Goal: Information Seeking & Learning: Learn about a topic

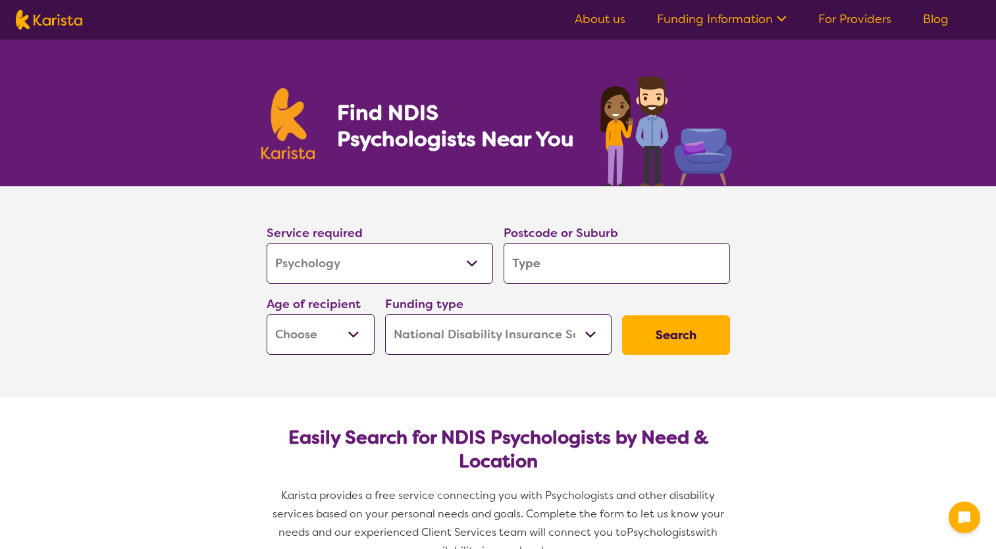
select select "Psychology"
select select "NDIS"
select select "Psychology"
select select "NDIS"
click at [570, 265] on input "search" at bounding box center [617, 263] width 226 height 41
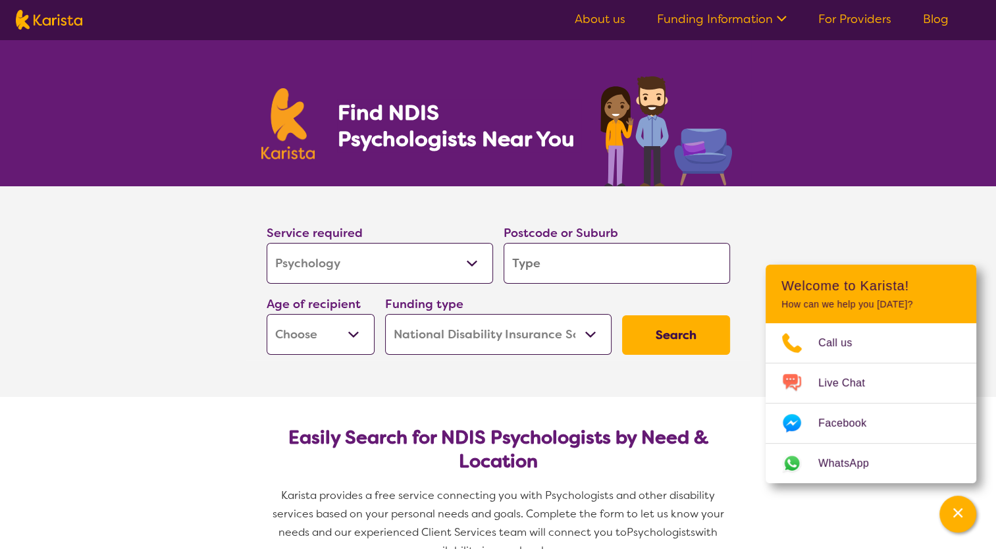
type input "5"
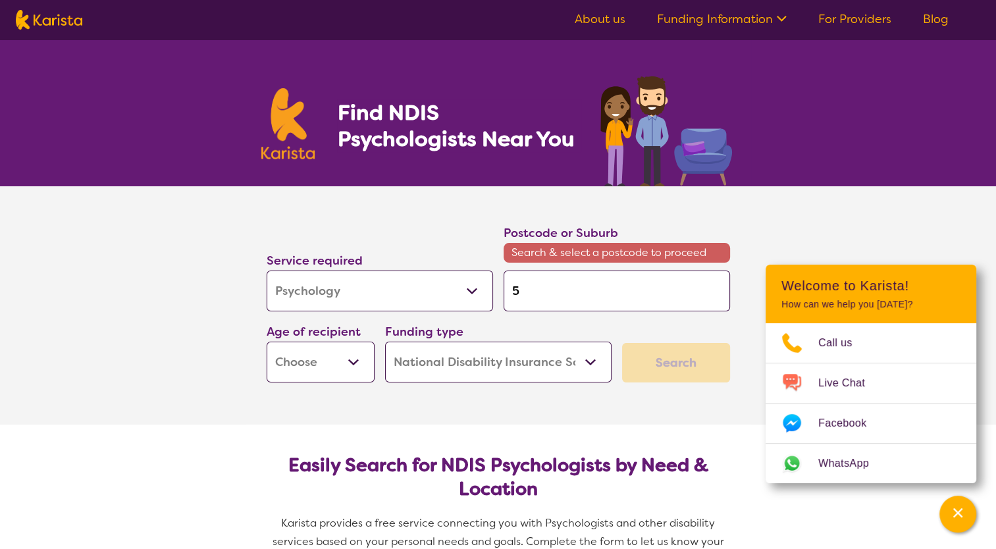
type input "50"
type input "504"
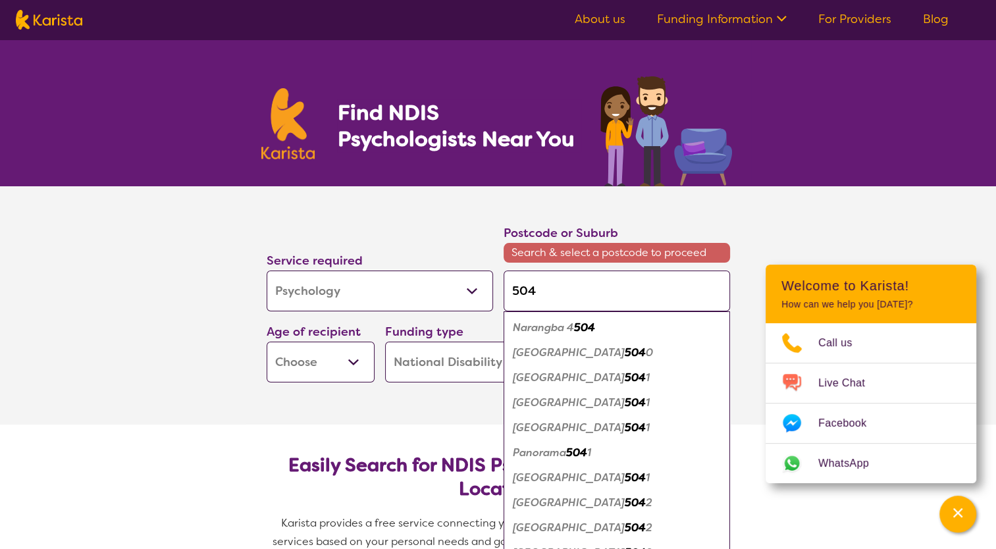
type input "5043"
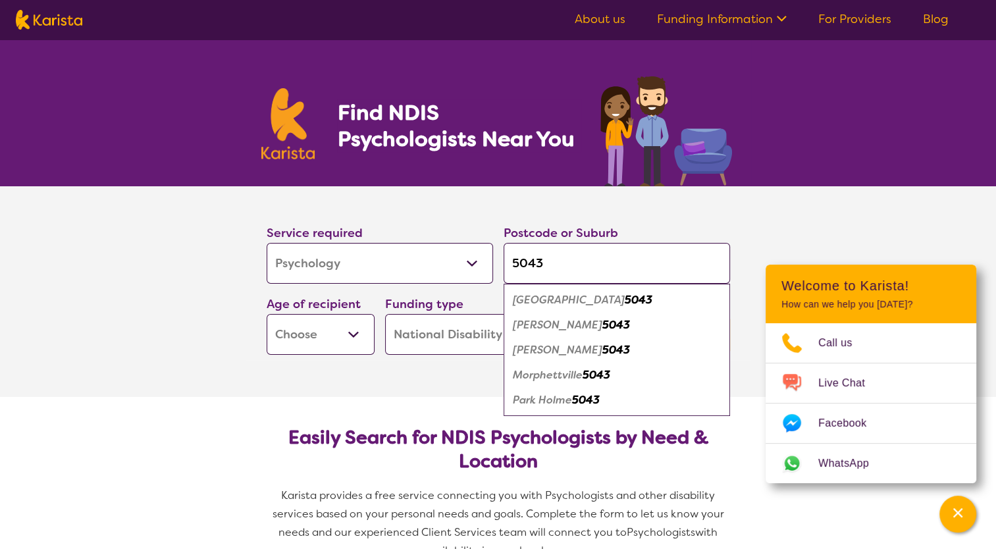
drag, startPoint x: 553, startPoint y: 263, endPoint x: 518, endPoint y: 259, distance: 35.0
click at [518, 259] on input "5043" at bounding box center [617, 263] width 226 height 41
type input "504"
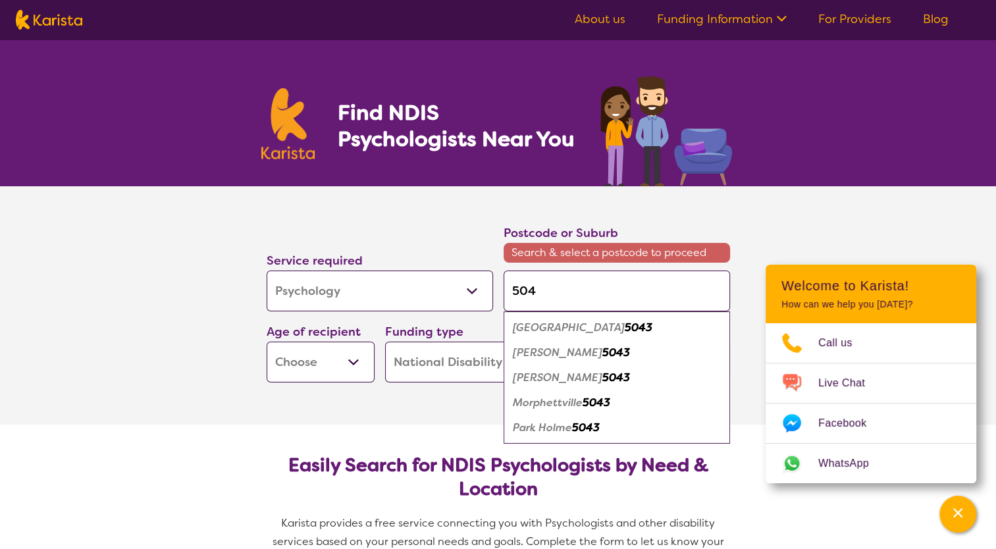
type input "50"
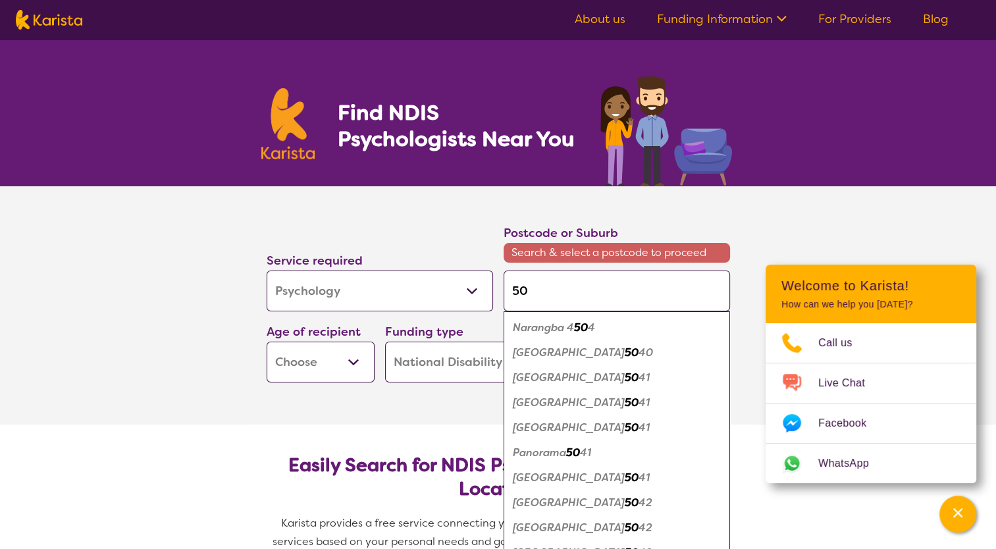
type input "502"
type input "5023"
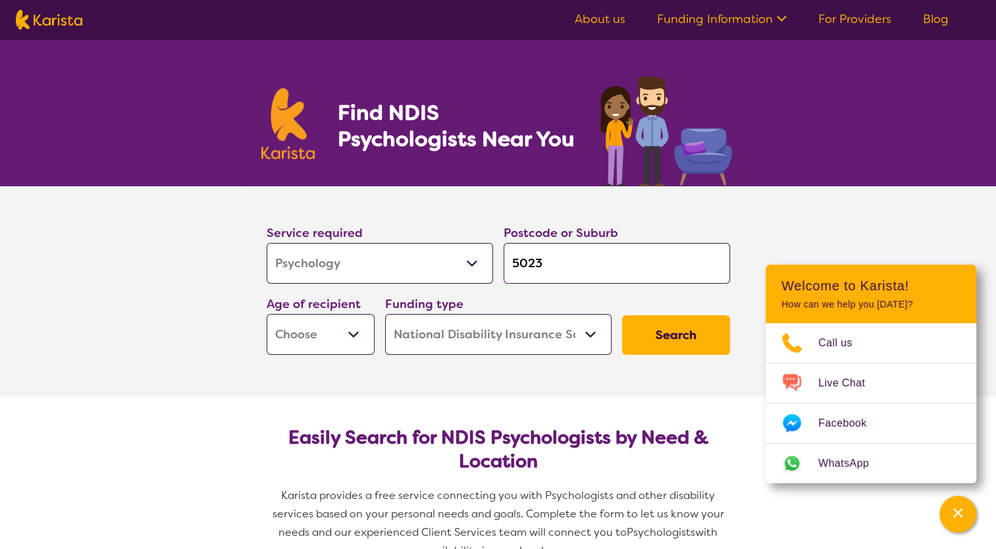
type input "502"
type input "50"
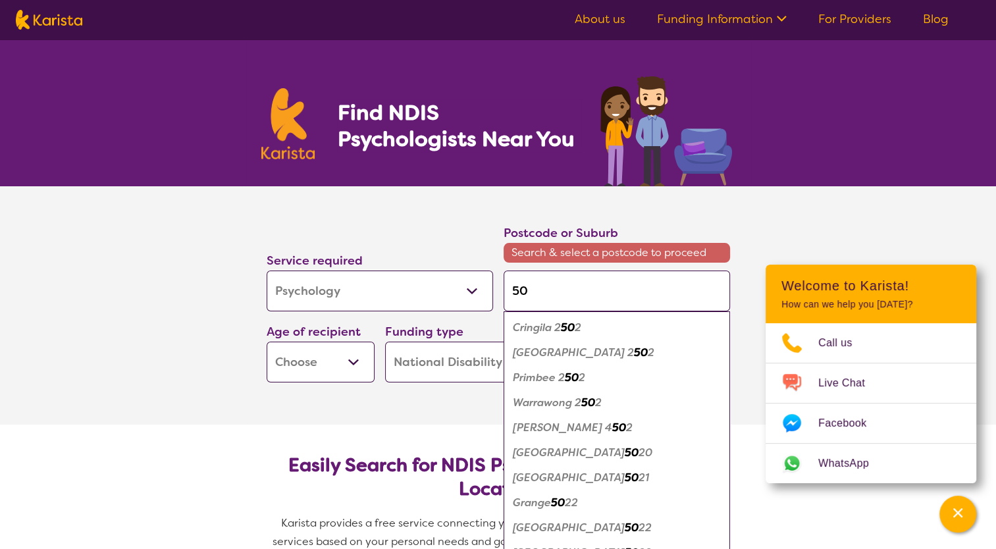
type input "503"
type input "5032"
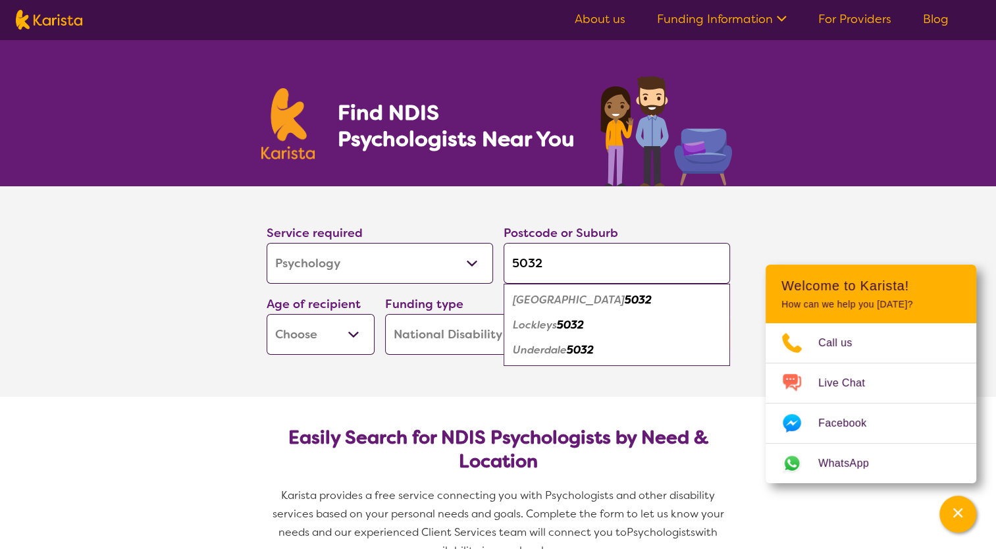
type input "5032"
click at [625, 300] on em "5032" at bounding box center [638, 300] width 27 height 14
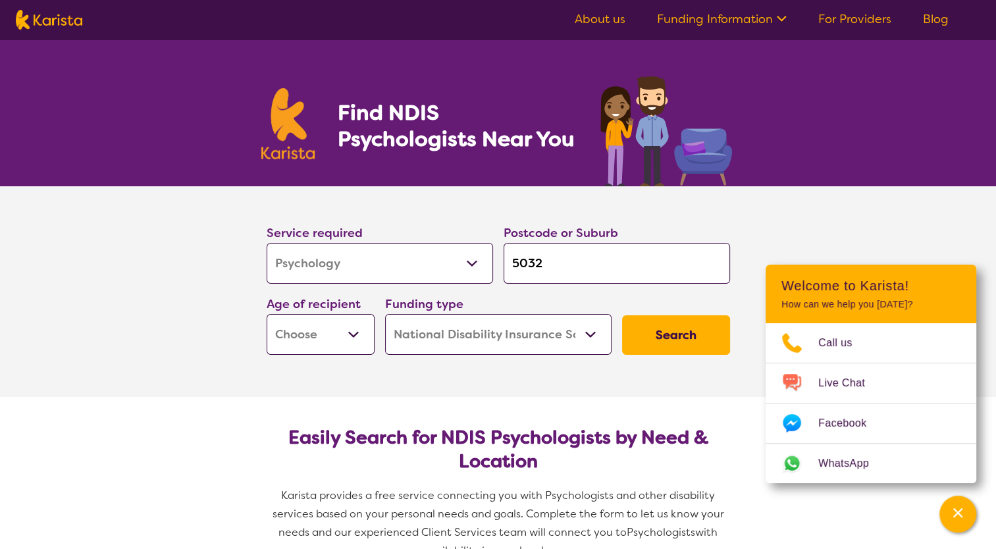
click at [341, 331] on select "Early Childhood - 0 to 9 Child - 10 to 11 Adolescent - 12 to 17 Adult - 18 to 6…" at bounding box center [321, 334] width 108 height 41
select select "AD"
click at [267, 314] on select "Early Childhood - 0 to 9 Child - 10 to 11 Adolescent - 12 to 17 Adult - 18 to 6…" at bounding box center [321, 334] width 108 height 41
select select "AD"
click at [666, 333] on button "Search" at bounding box center [676, 334] width 108 height 39
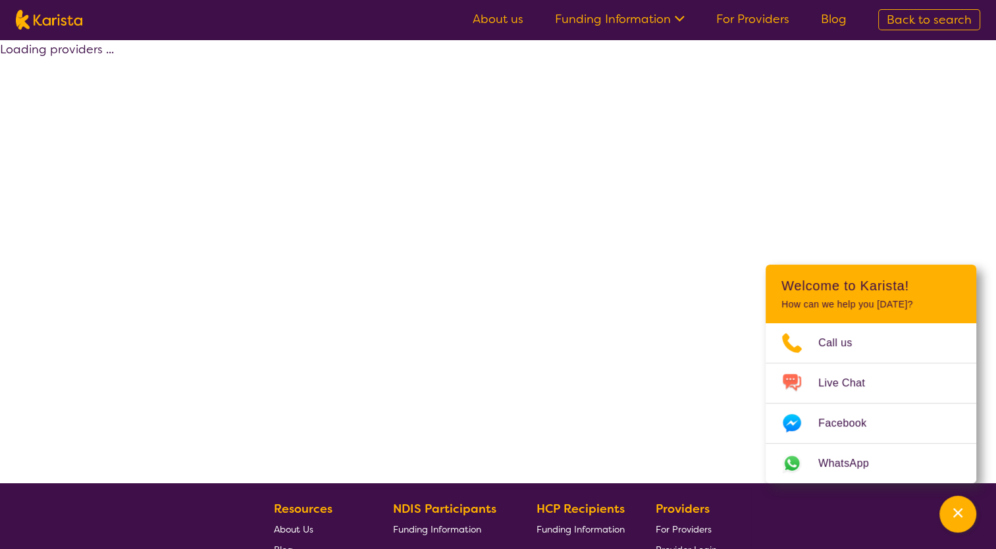
select select "by_score"
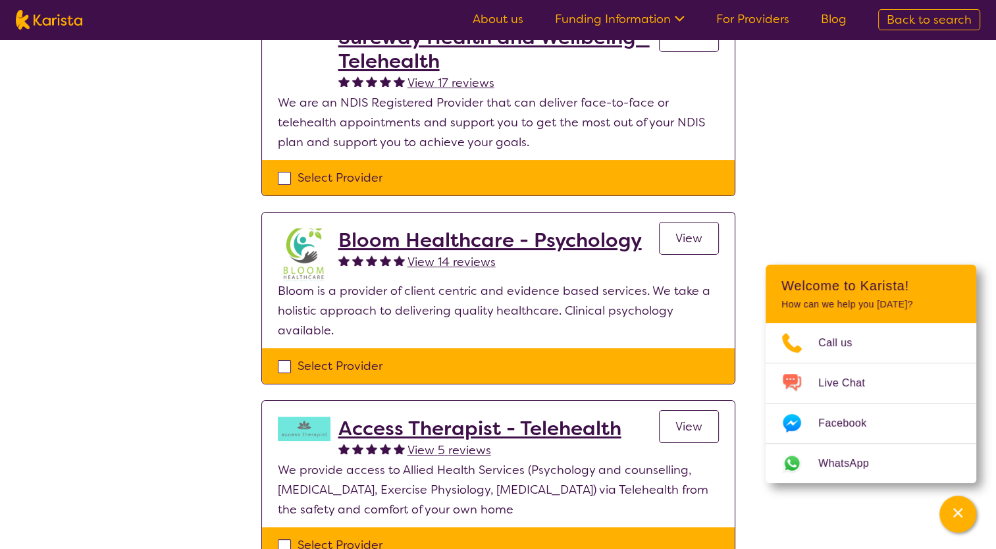
scroll to position [197, 0]
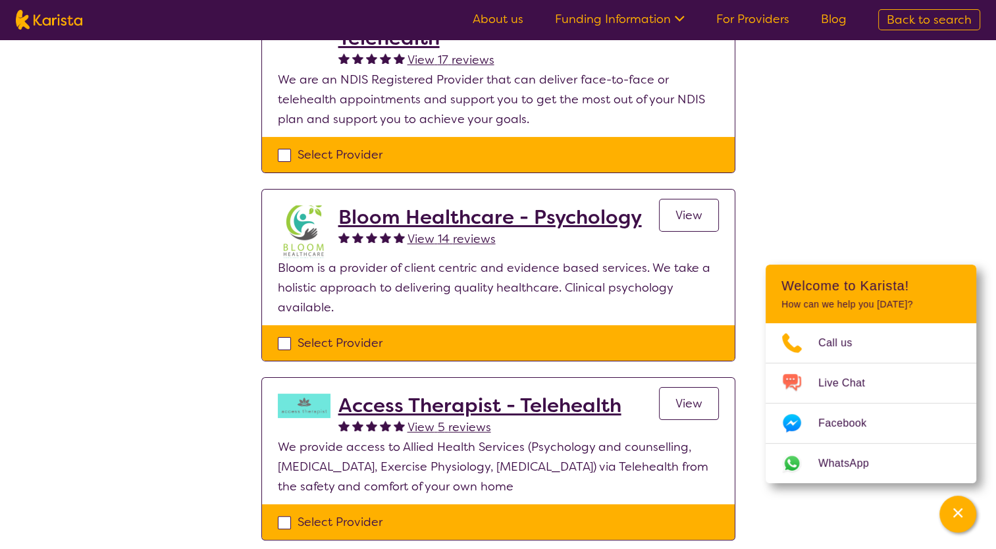
click at [954, 204] on div "Select one or more providers and click the 'NEXT' button to proceed 1 - 6 of 6 …" at bounding box center [498, 507] width 996 height 1330
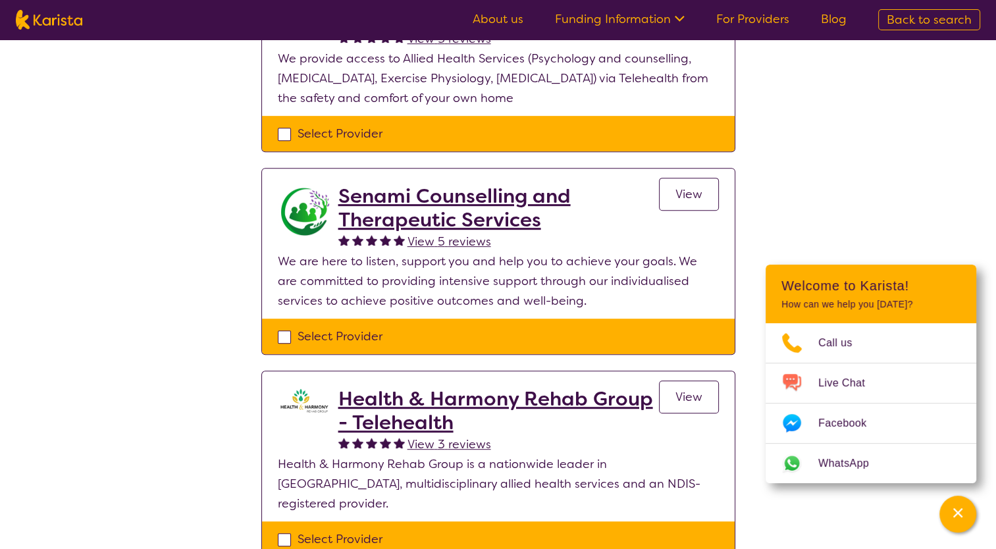
scroll to position [592, 0]
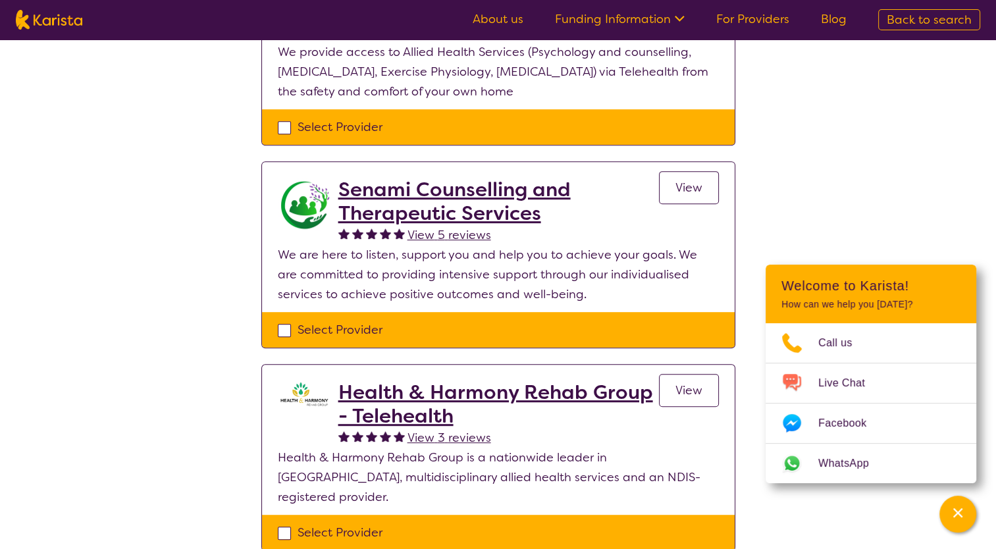
click at [696, 184] on span "View" at bounding box center [688, 188] width 27 height 16
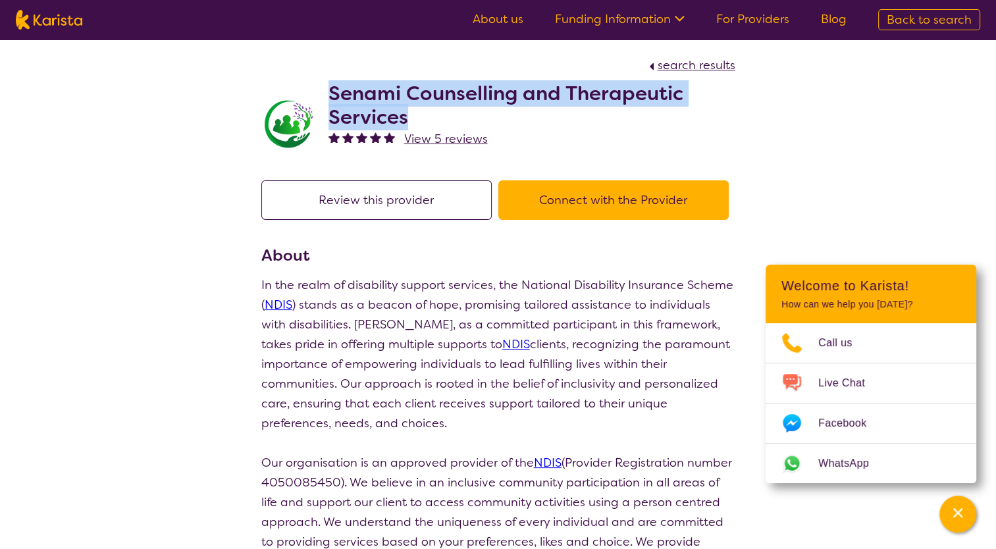
drag, startPoint x: 409, startPoint y: 117, endPoint x: 332, endPoint y: 92, distance: 81.0
click at [332, 92] on h2 "Senami Counselling and Therapeutic Services" at bounding box center [531, 105] width 407 height 47
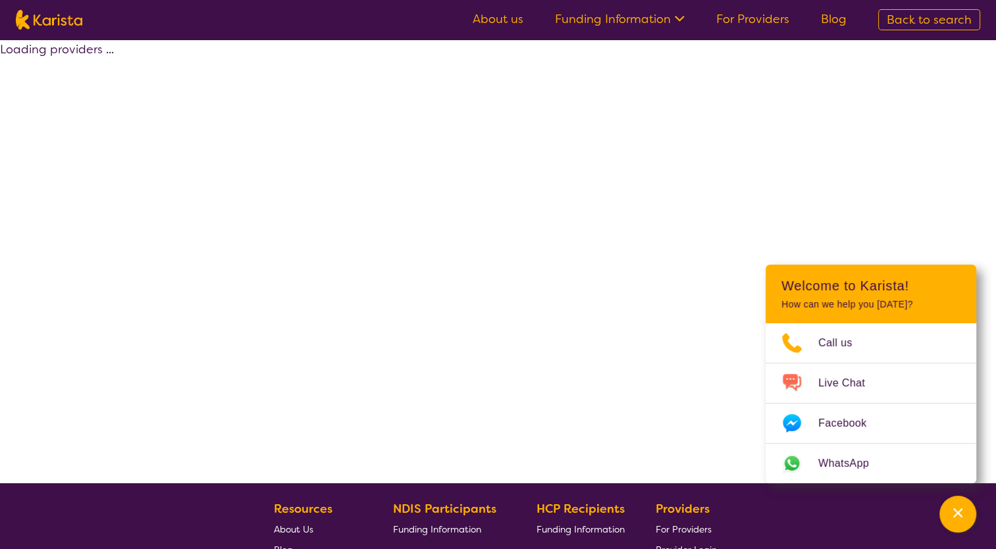
scroll to position [253, 0]
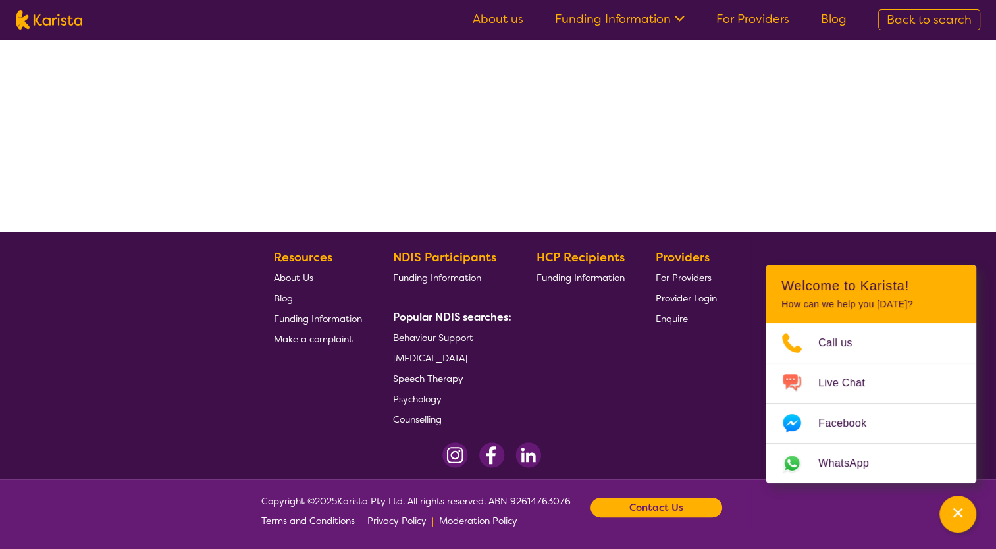
select select "by_score"
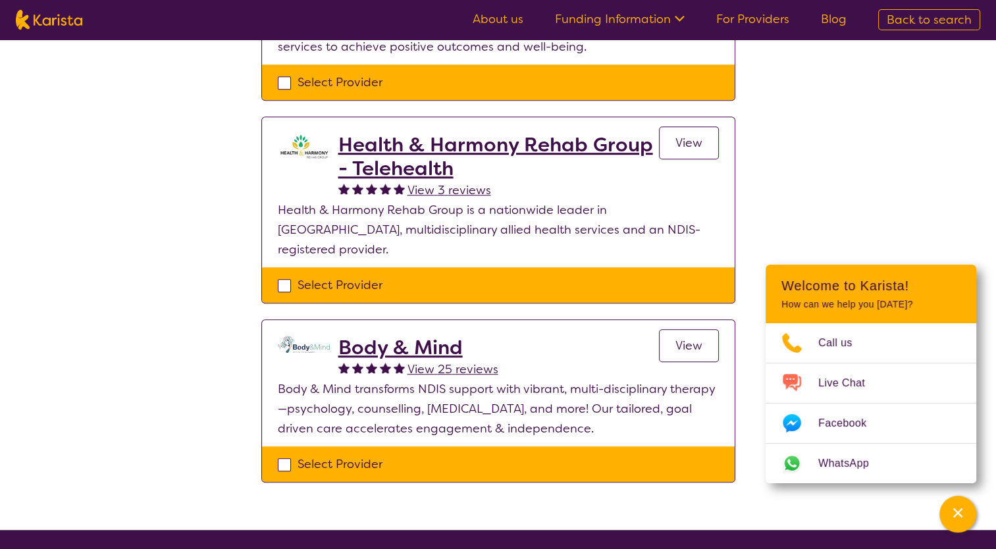
scroll to position [846, 0]
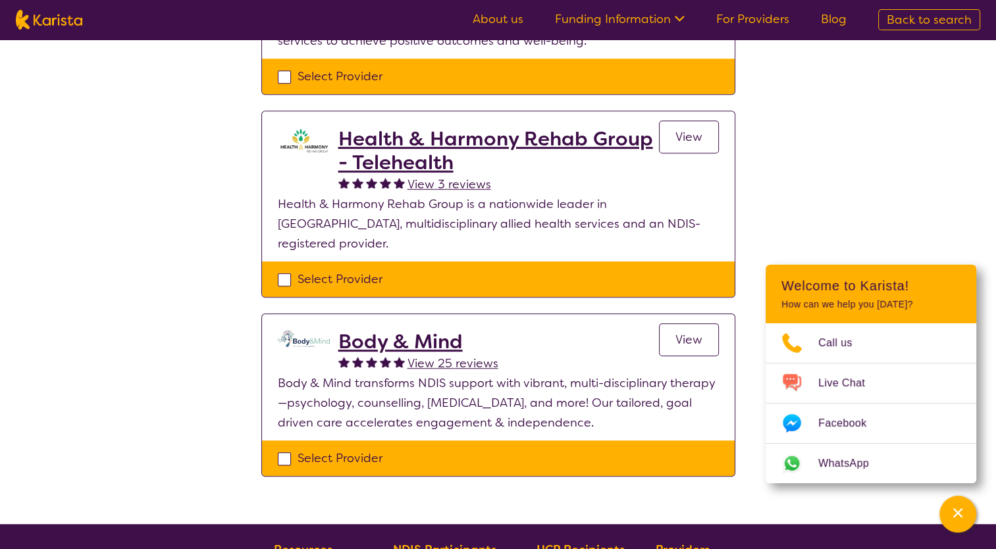
click at [367, 330] on h2 "Body & Mind" at bounding box center [418, 342] width 160 height 24
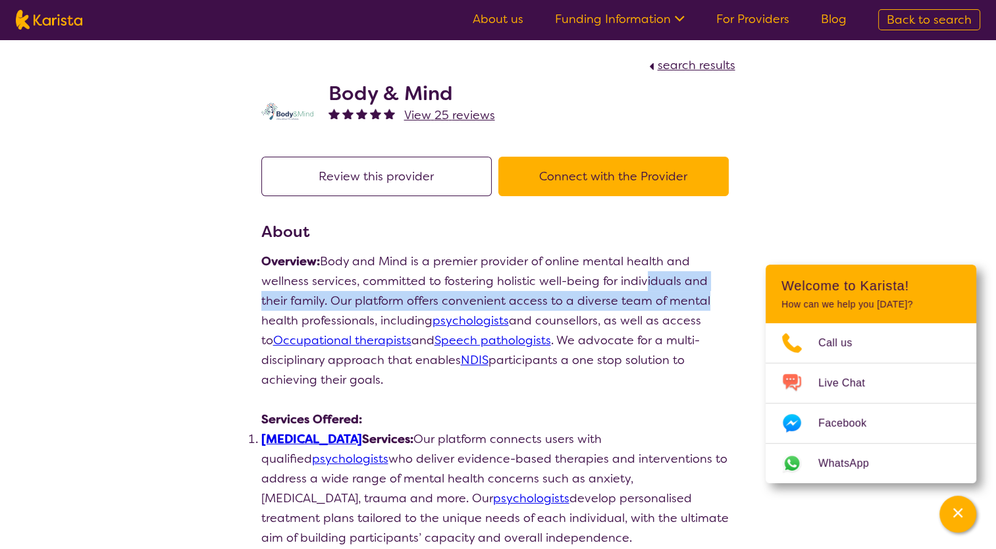
drag, startPoint x: 643, startPoint y: 274, endPoint x: 674, endPoint y: 309, distance: 46.6
click at [674, 309] on p "Overview: Body and Mind is a premier provider of online mental health and welln…" at bounding box center [498, 320] width 474 height 138
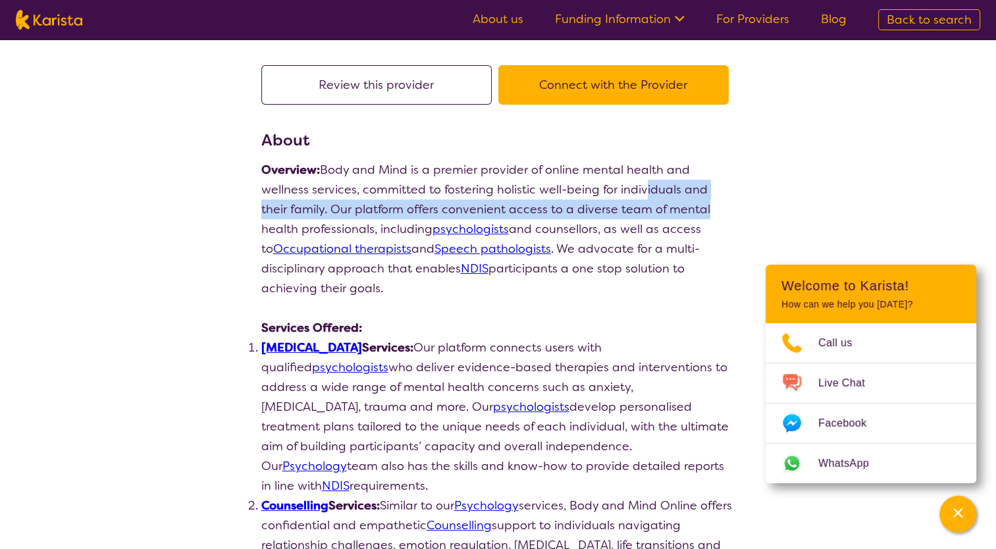
scroll to position [132, 0]
